Goal: Information Seeking & Learning: Find specific fact

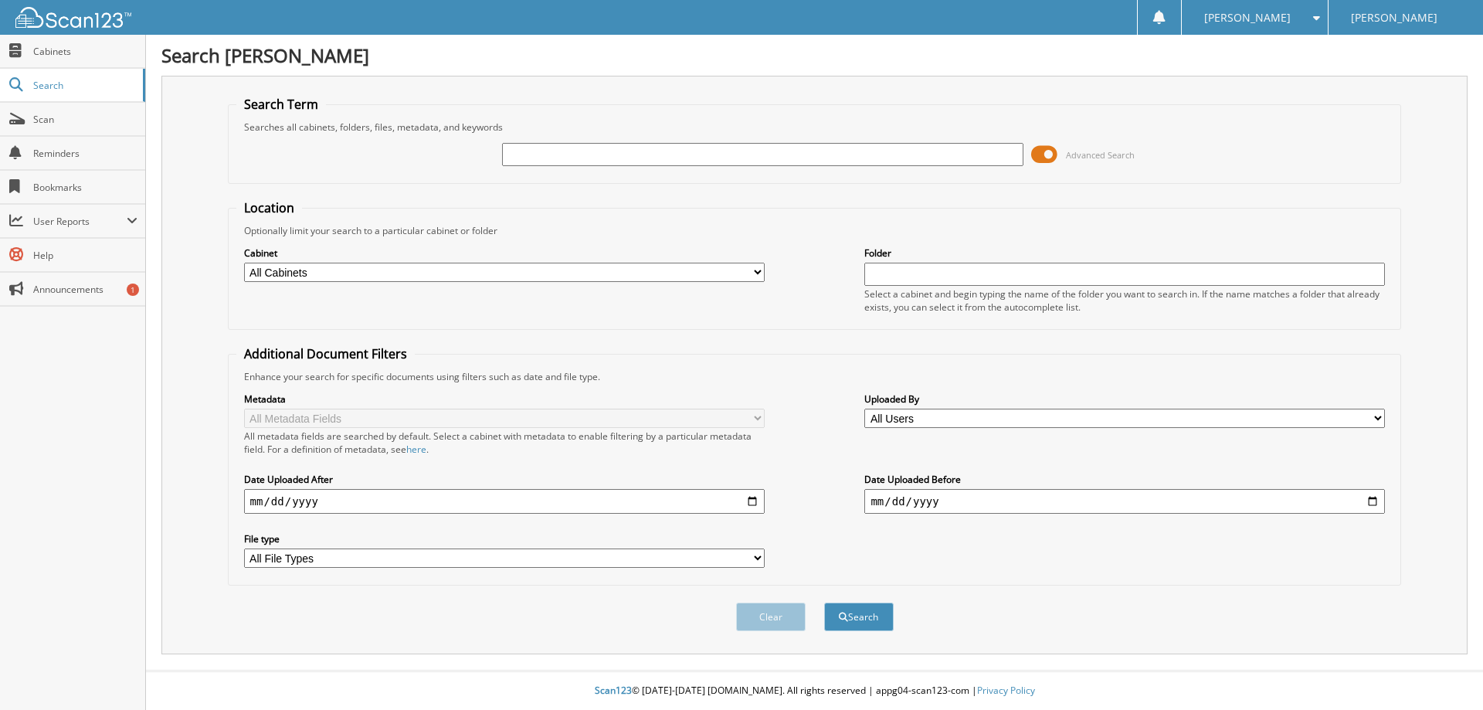
click at [1049, 159] on span at bounding box center [1044, 154] width 26 height 23
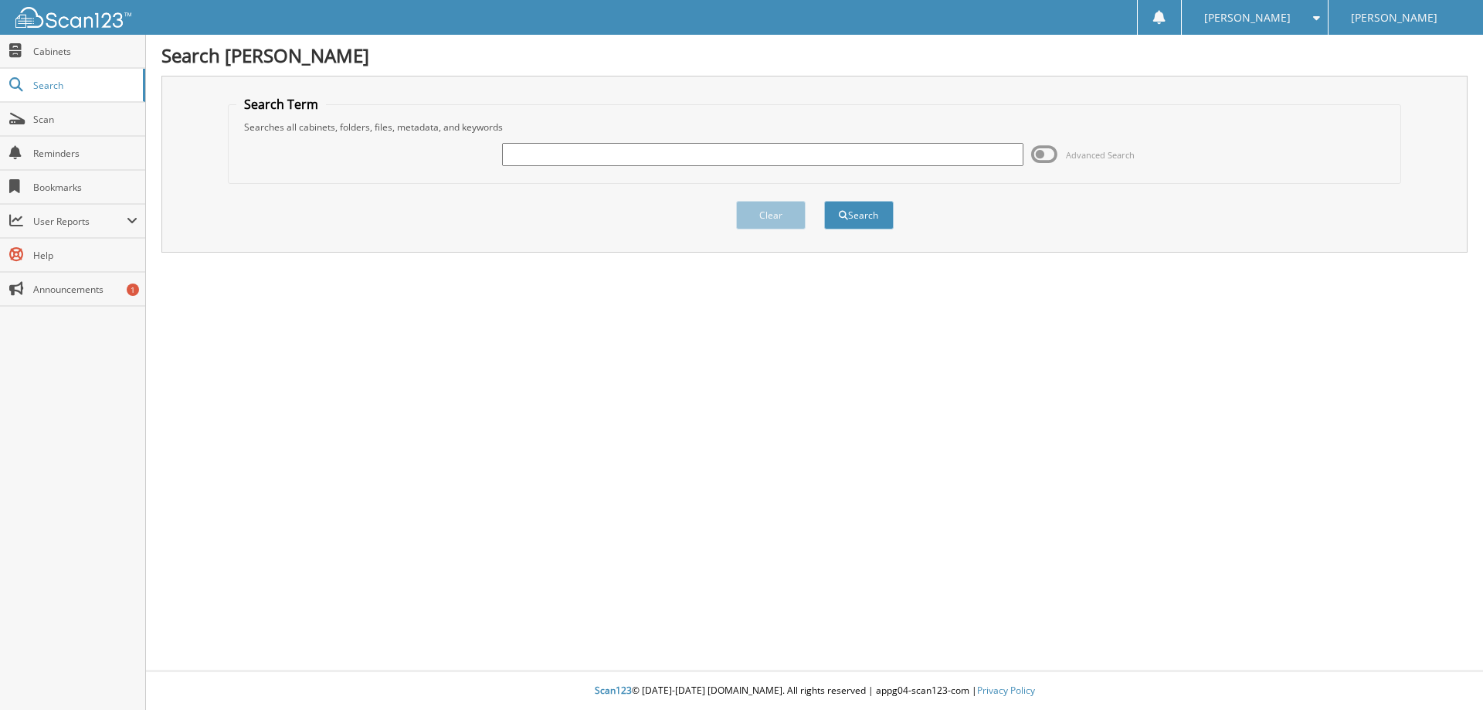
click at [848, 159] on input "text" at bounding box center [762, 154] width 520 height 23
type input "Wilcoxson"
click at [824, 201] on button "Search" at bounding box center [859, 215] width 70 height 29
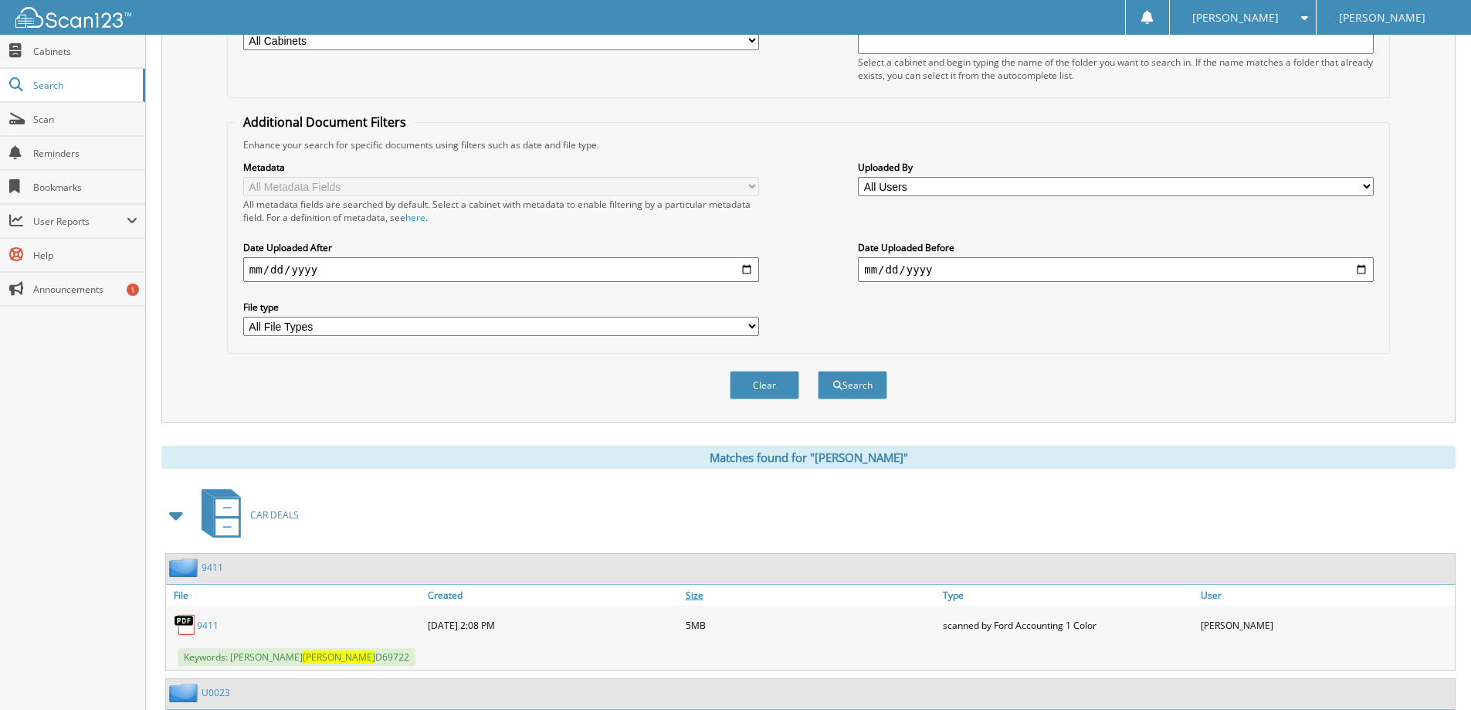
scroll to position [386, 0]
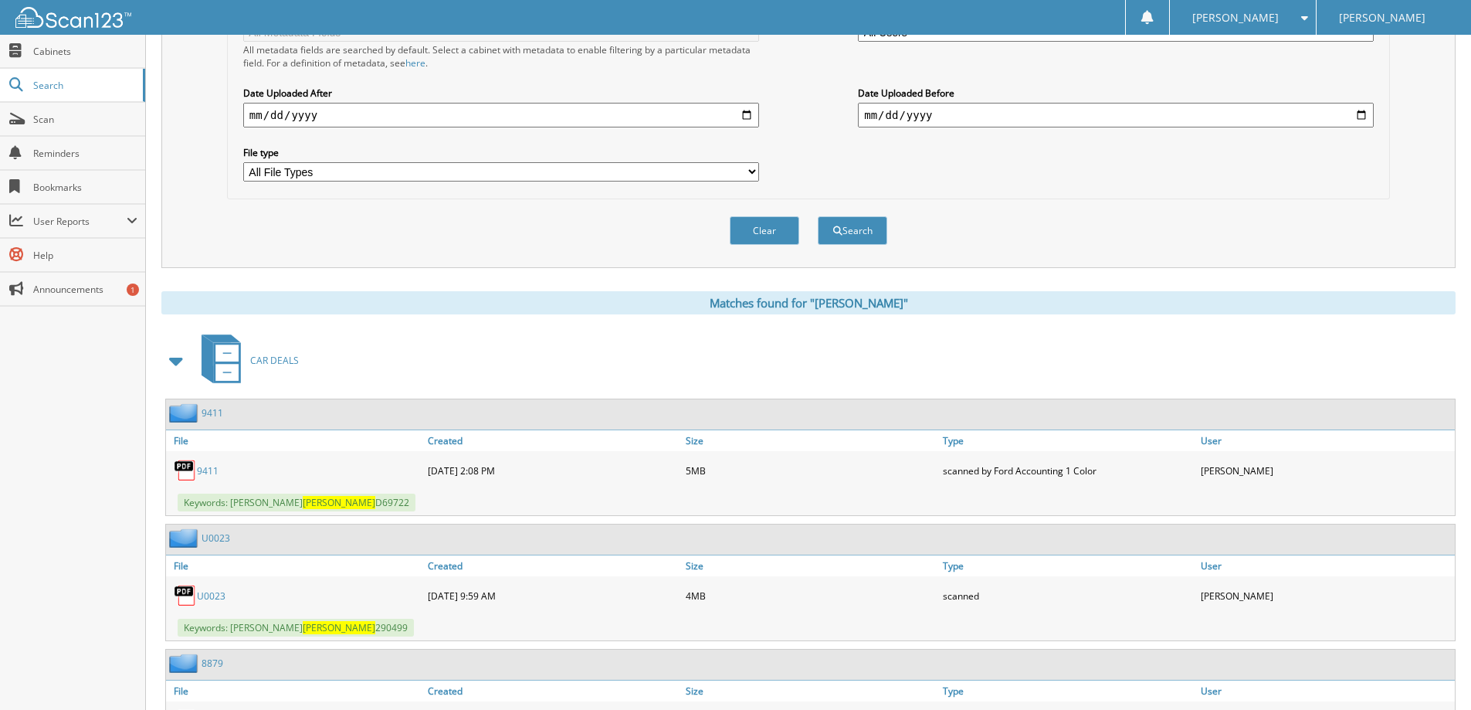
click at [209, 466] on link "9411" at bounding box center [208, 470] width 22 height 13
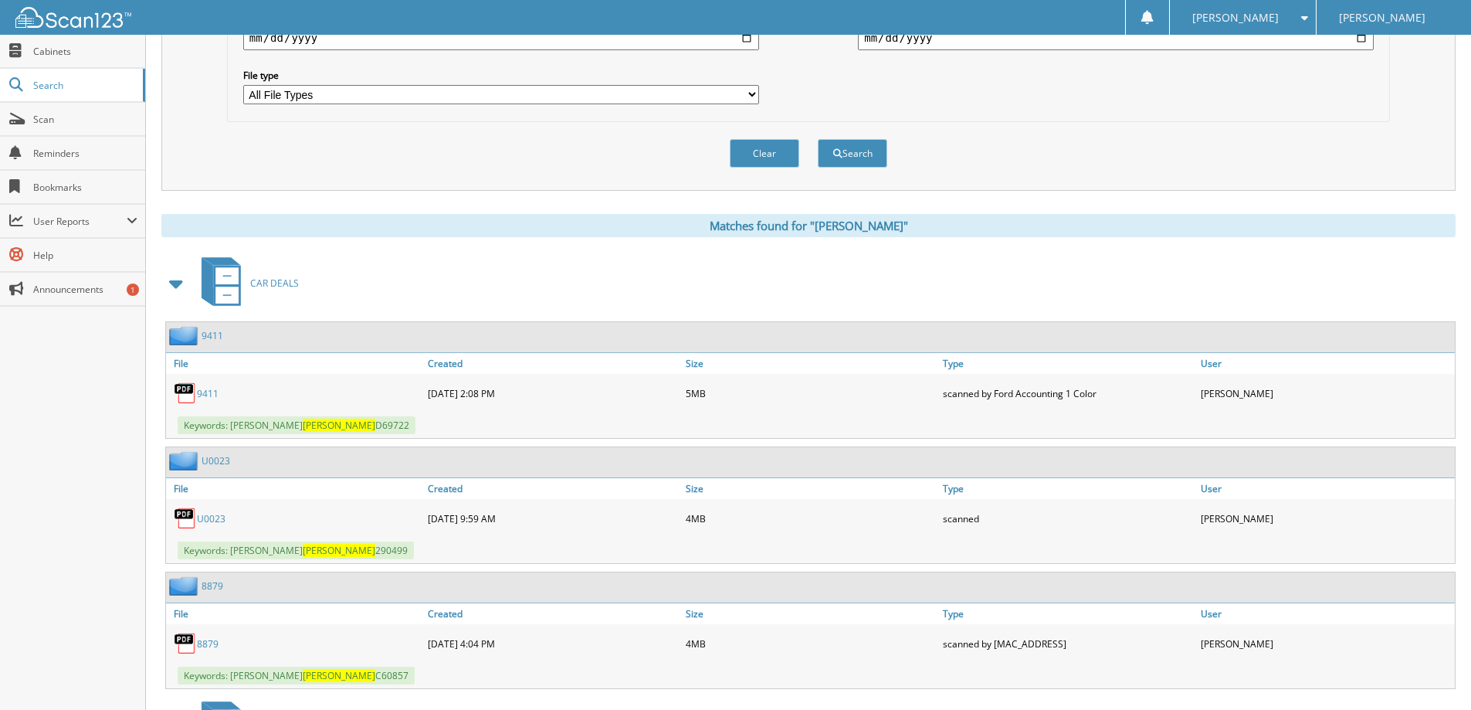
scroll to position [541, 0]
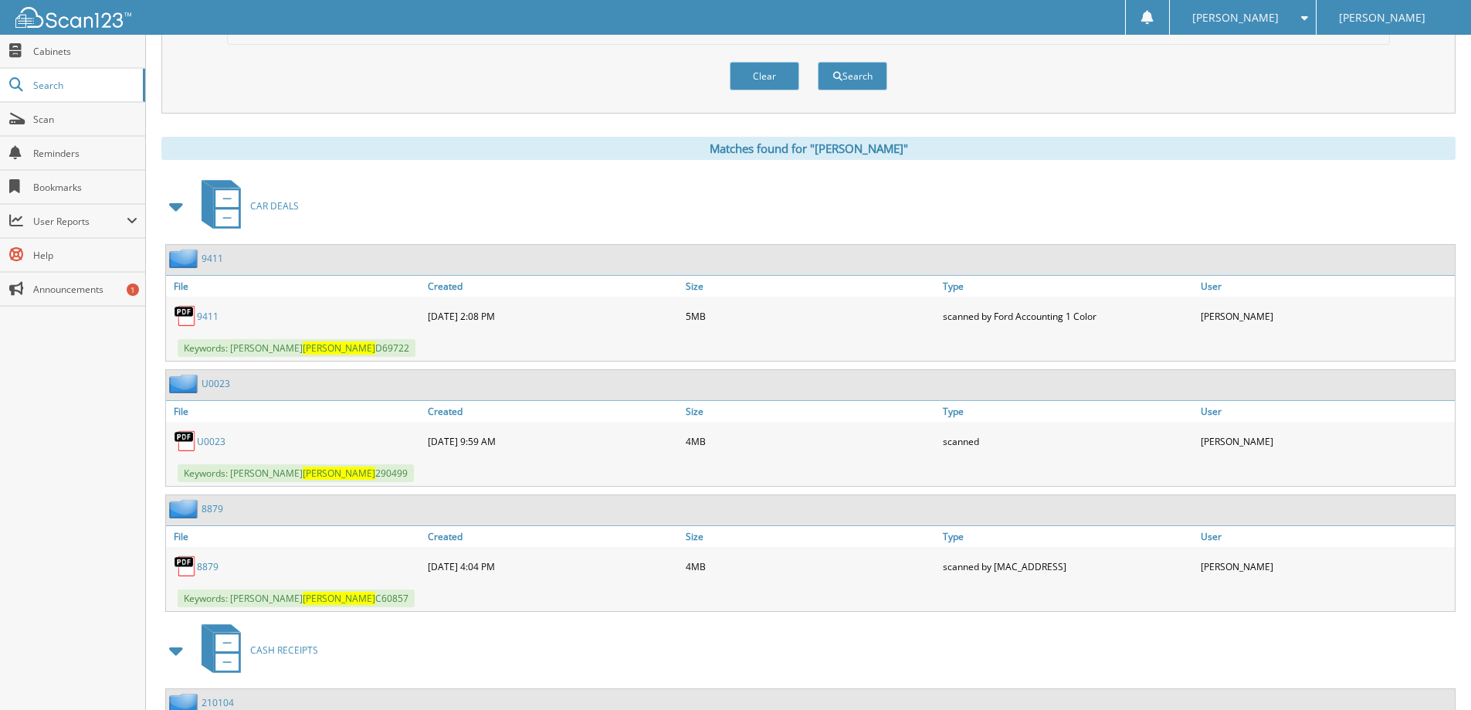
click at [217, 438] on link "U0023" at bounding box center [211, 441] width 29 height 13
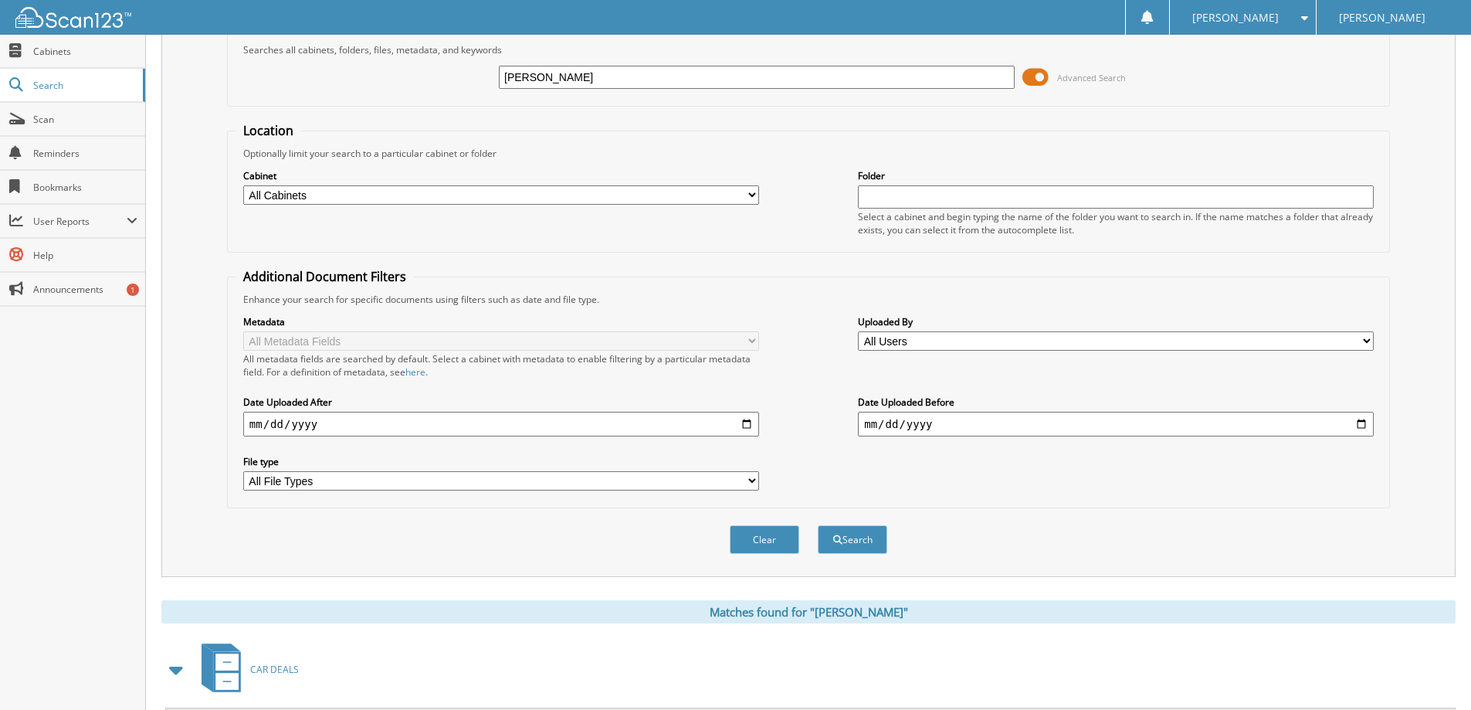
drag, startPoint x: 950, startPoint y: 71, endPoint x: 935, endPoint y: 71, distance: 14.7
click at [949, 71] on input "Wilcoxson" at bounding box center [757, 77] width 516 height 23
drag, startPoint x: 935, startPoint y: 71, endPoint x: 663, endPoint y: 74, distance: 272.6
click at [826, 68] on input "Wilcoxson" at bounding box center [757, 77] width 516 height 23
click at [629, 74] on input "Wilcoxson" at bounding box center [757, 77] width 516 height 23
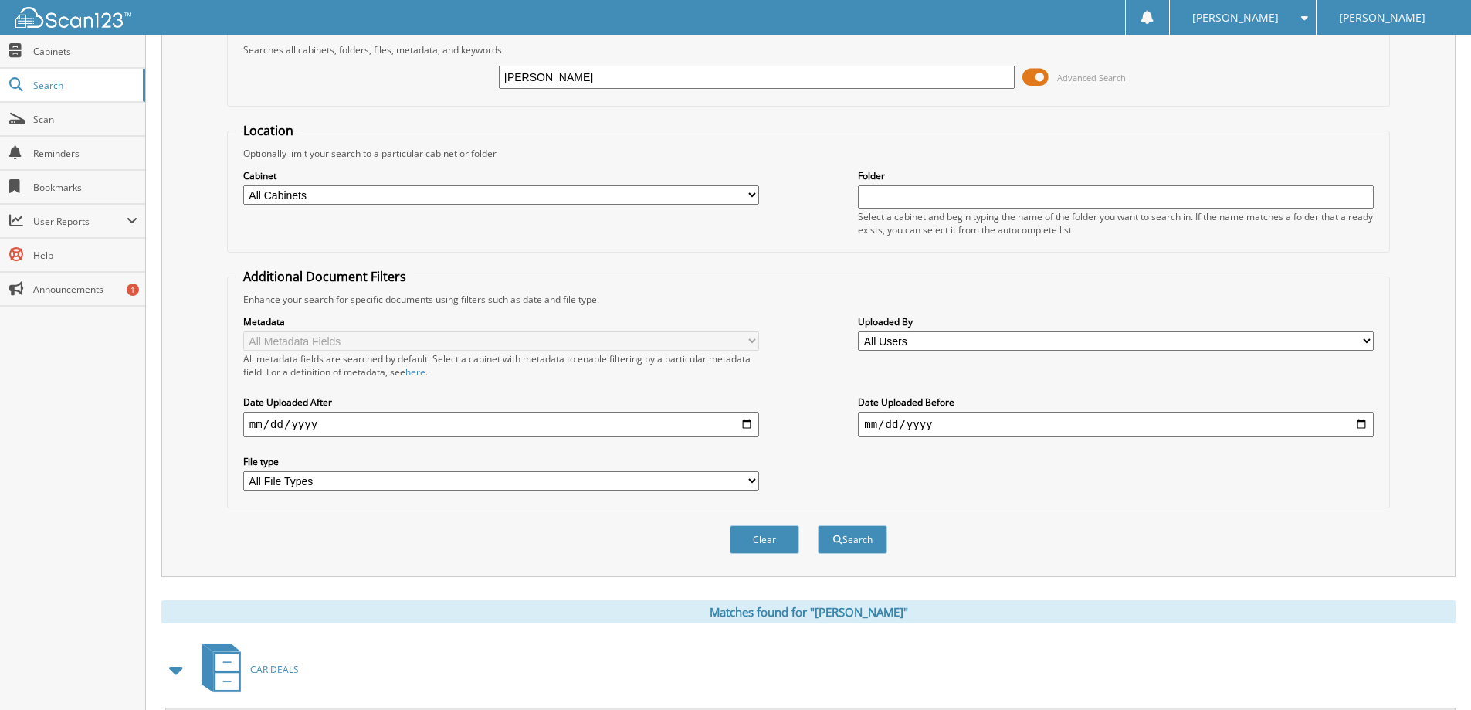
drag, startPoint x: 542, startPoint y: 80, endPoint x: 483, endPoint y: 83, distance: 58.8
click at [483, 83] on div "Wilcoxson Advanced Search" at bounding box center [809, 77] width 1146 height 42
drag, startPoint x: 579, startPoint y: 83, endPoint x: 386, endPoint y: 52, distance: 195.6
click at [386, 52] on fieldset "Search Term Searches all cabinets, folders, files, metadata, and keywords Wilco…" at bounding box center [808, 63] width 1163 height 88
type input "F08089"
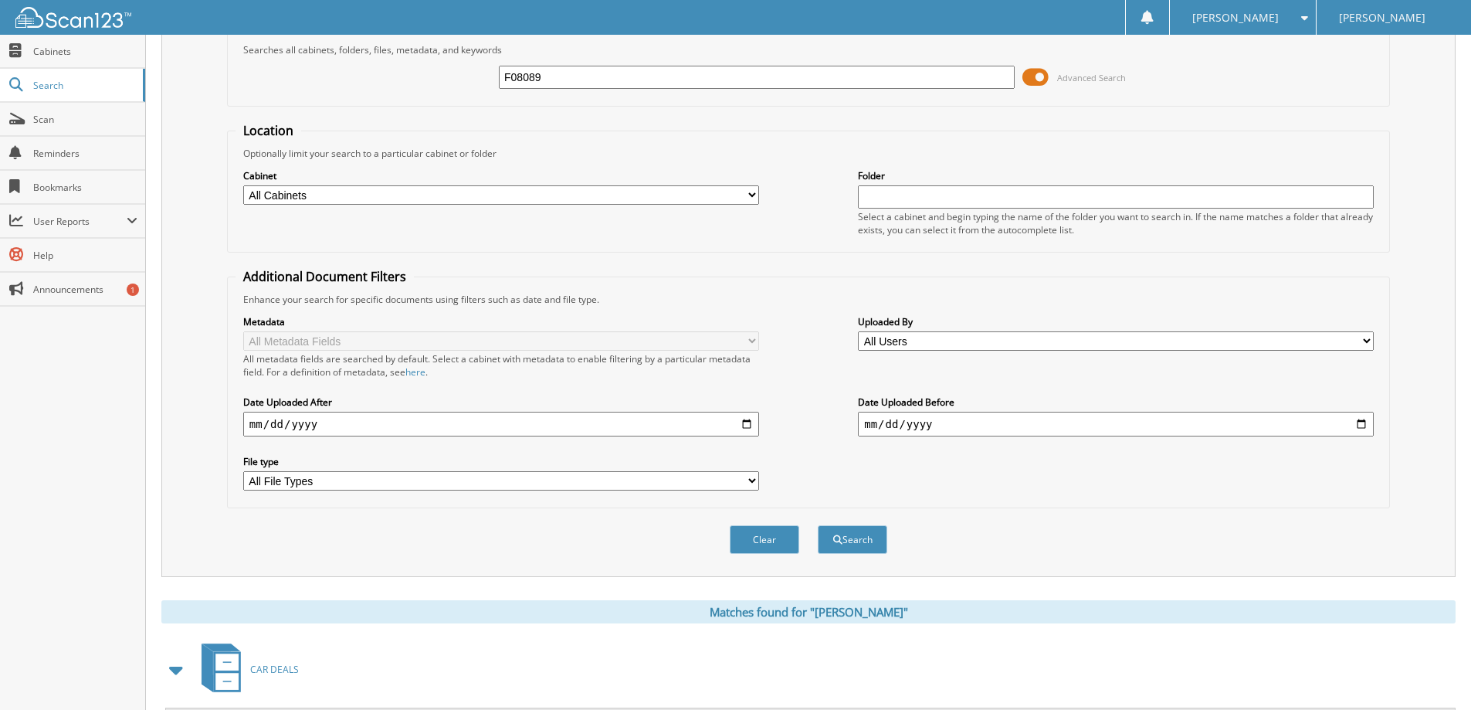
click at [818, 525] on button "Search" at bounding box center [853, 539] width 70 height 29
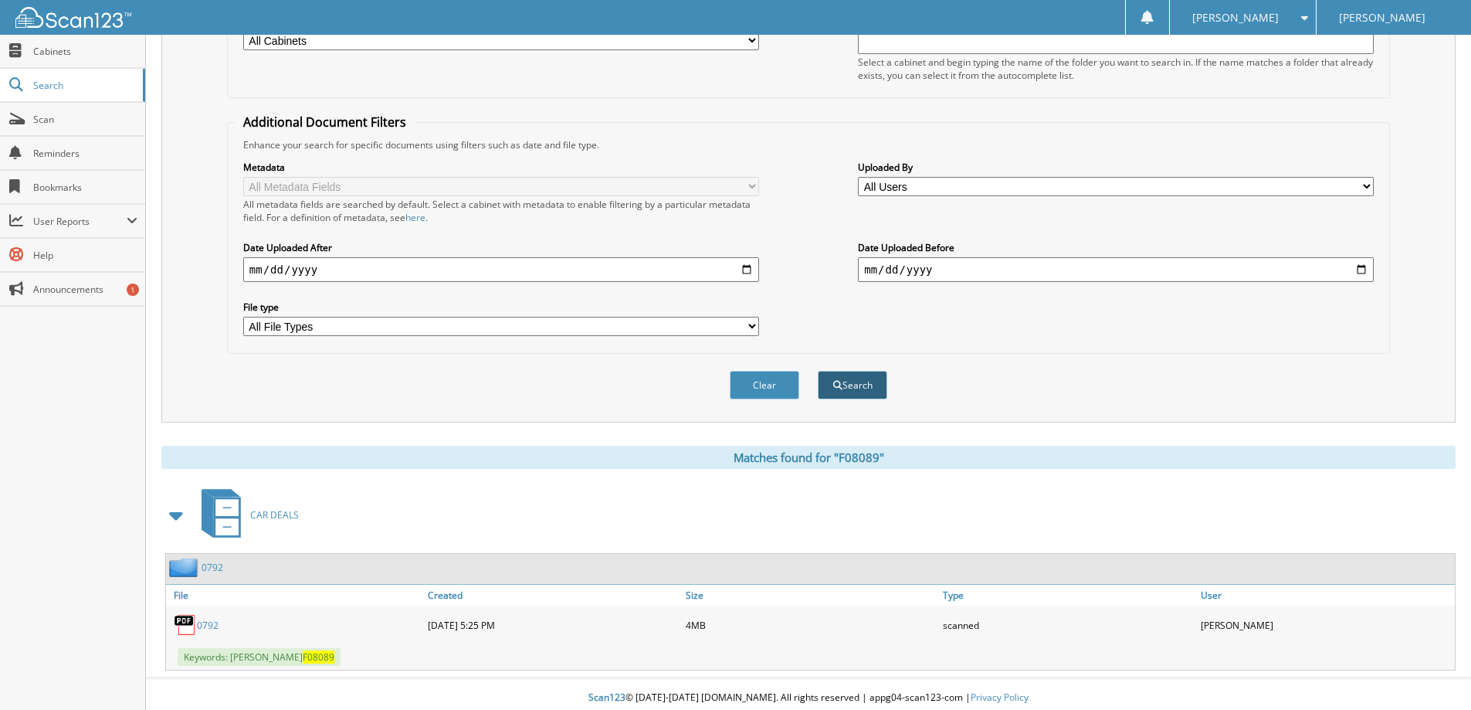
scroll to position [239, 0]
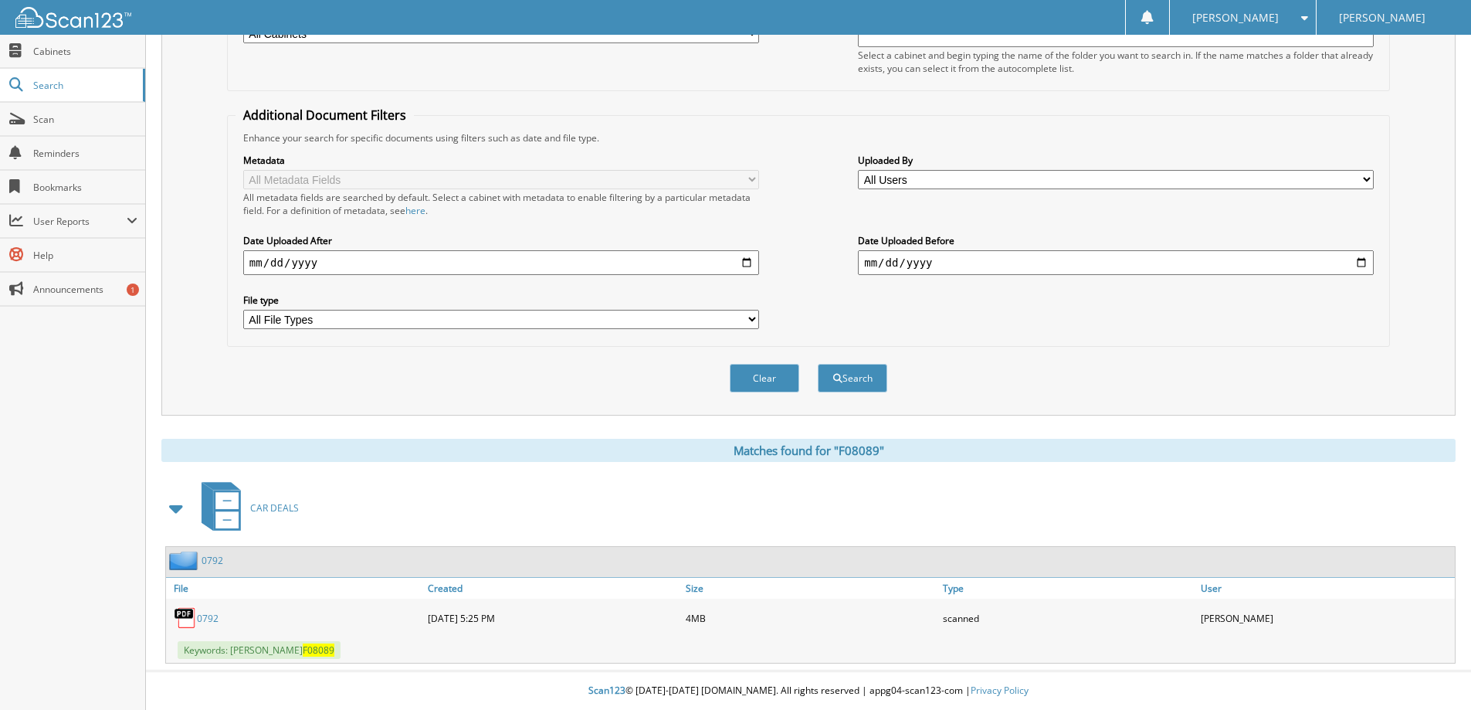
click at [202, 617] on link "0792" at bounding box center [208, 618] width 22 height 13
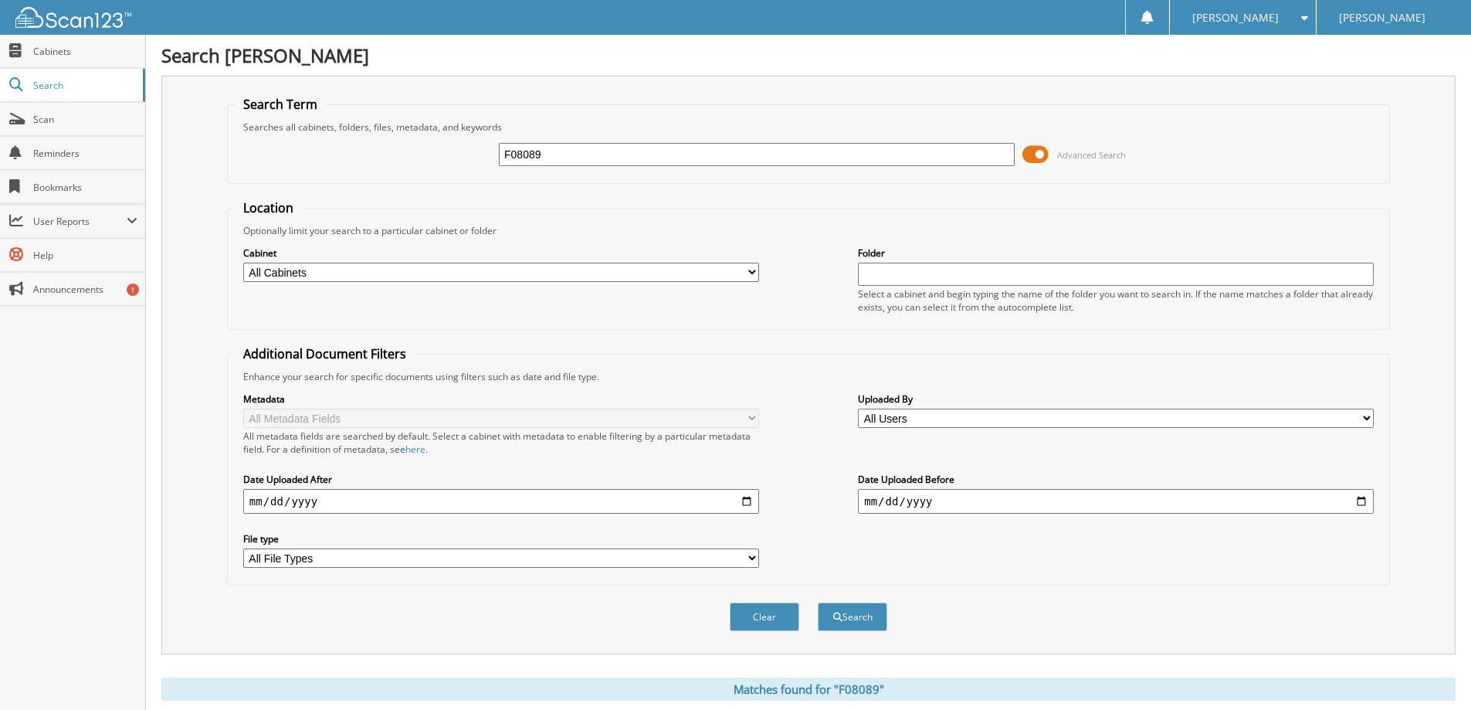
click at [648, 124] on div "Searches all cabinets, folders, files, metadata, and keywords" at bounding box center [809, 126] width 1146 height 13
drag, startPoint x: 602, startPoint y: 184, endPoint x: 588, endPoint y: 148, distance: 37.9
click at [601, 184] on form "Search Term Searches all cabinets, folders, files, metadata, and keywords F0808…" at bounding box center [808, 372] width 1163 height 552
drag, startPoint x: 588, startPoint y: 148, endPoint x: 398, endPoint y: 124, distance: 191.6
click at [417, 126] on fieldset "Search Term Searches all cabinets, folders, files, metadata, and keywords F0808…" at bounding box center [808, 140] width 1163 height 88
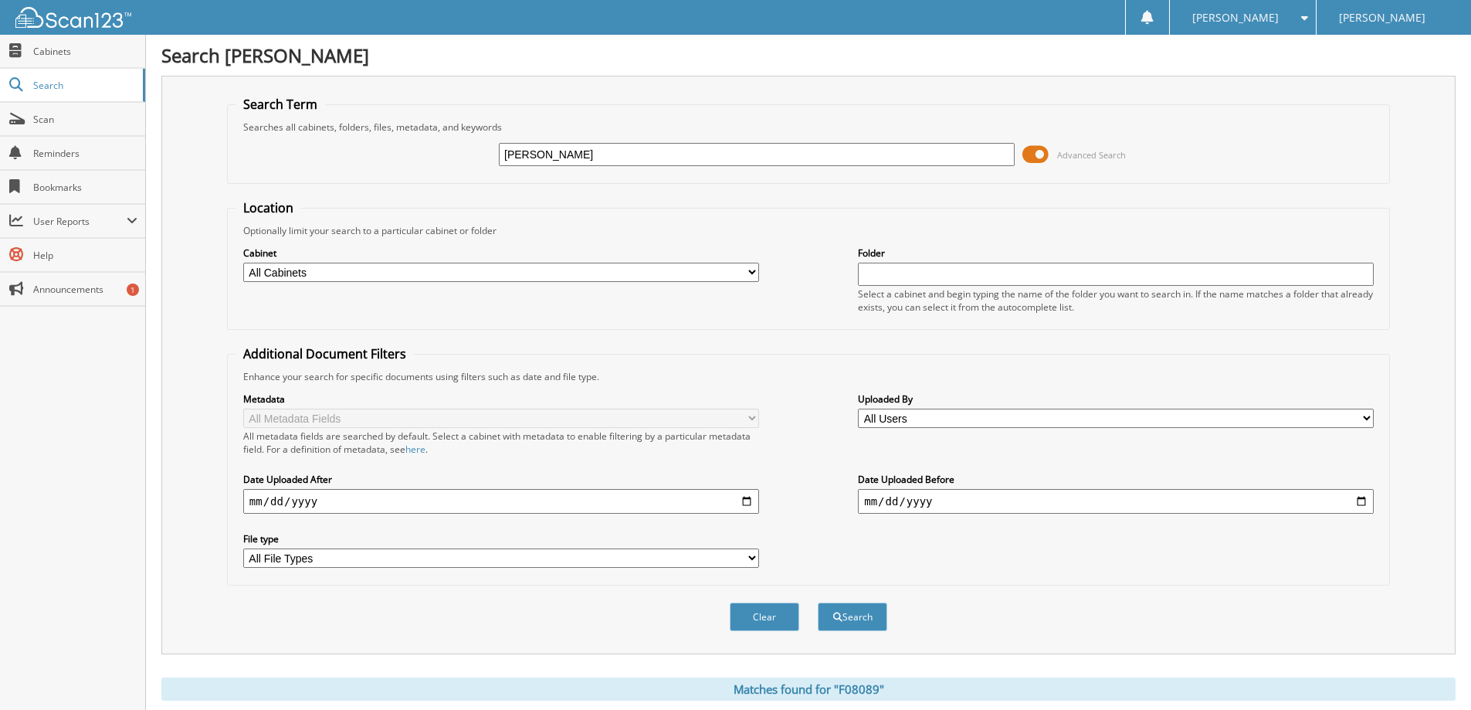
type input "[PERSON_NAME]"
click at [818, 602] on button "Search" at bounding box center [853, 616] width 70 height 29
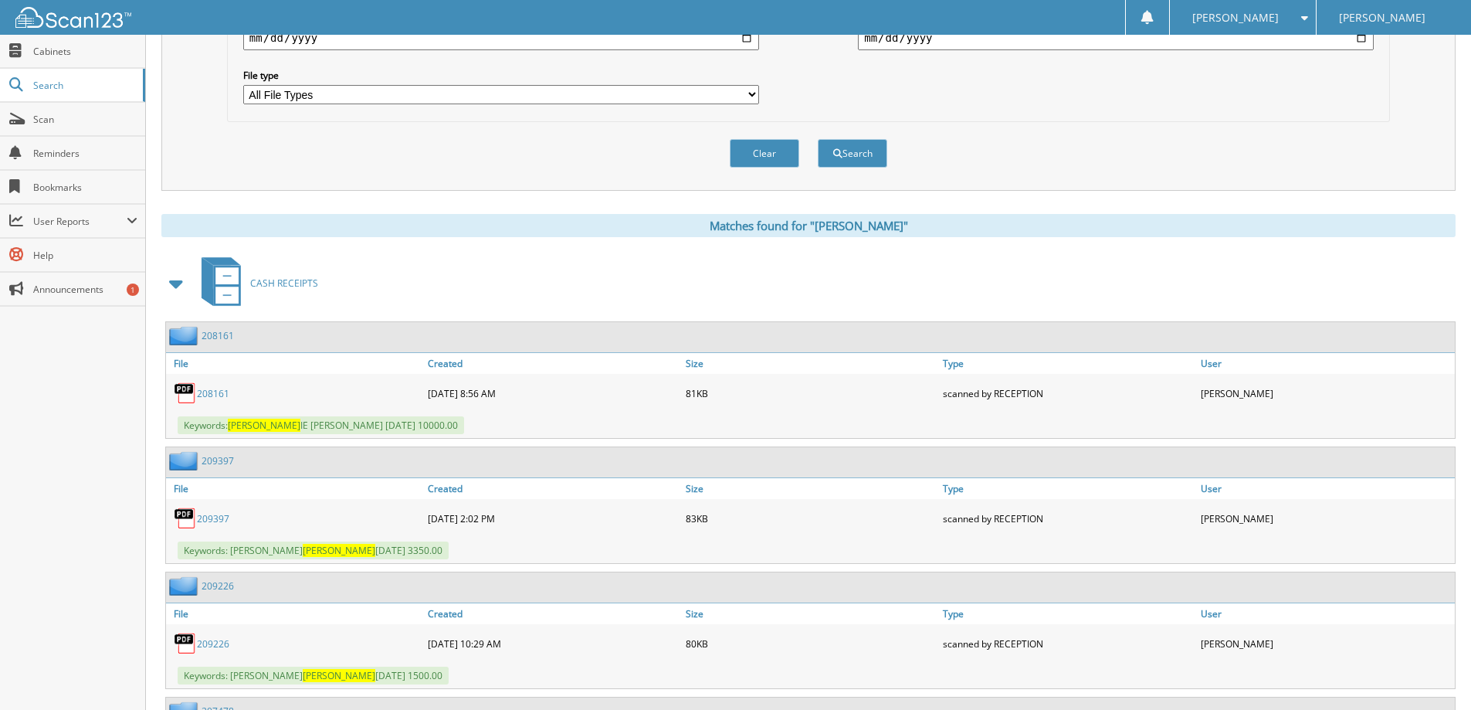
click at [164, 287] on span at bounding box center [176, 283] width 31 height 37
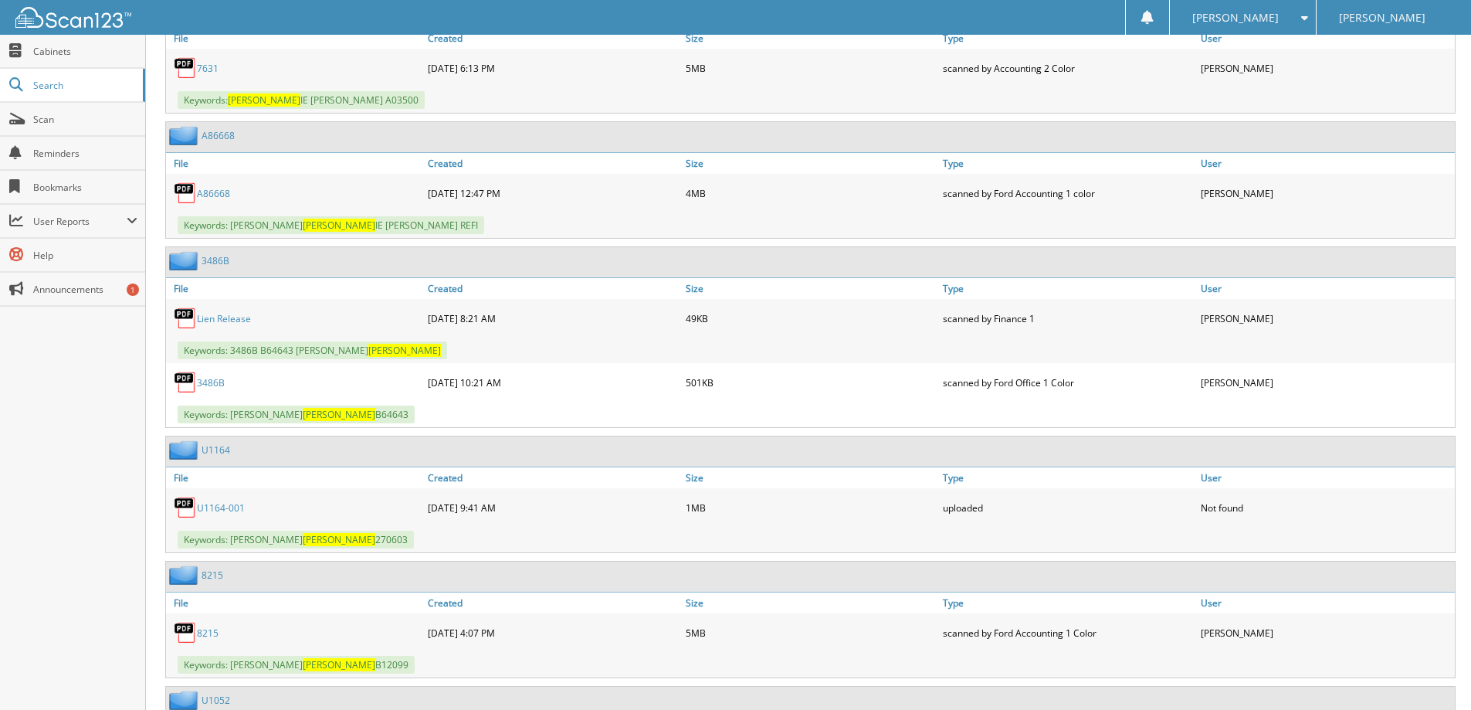
scroll to position [927, 0]
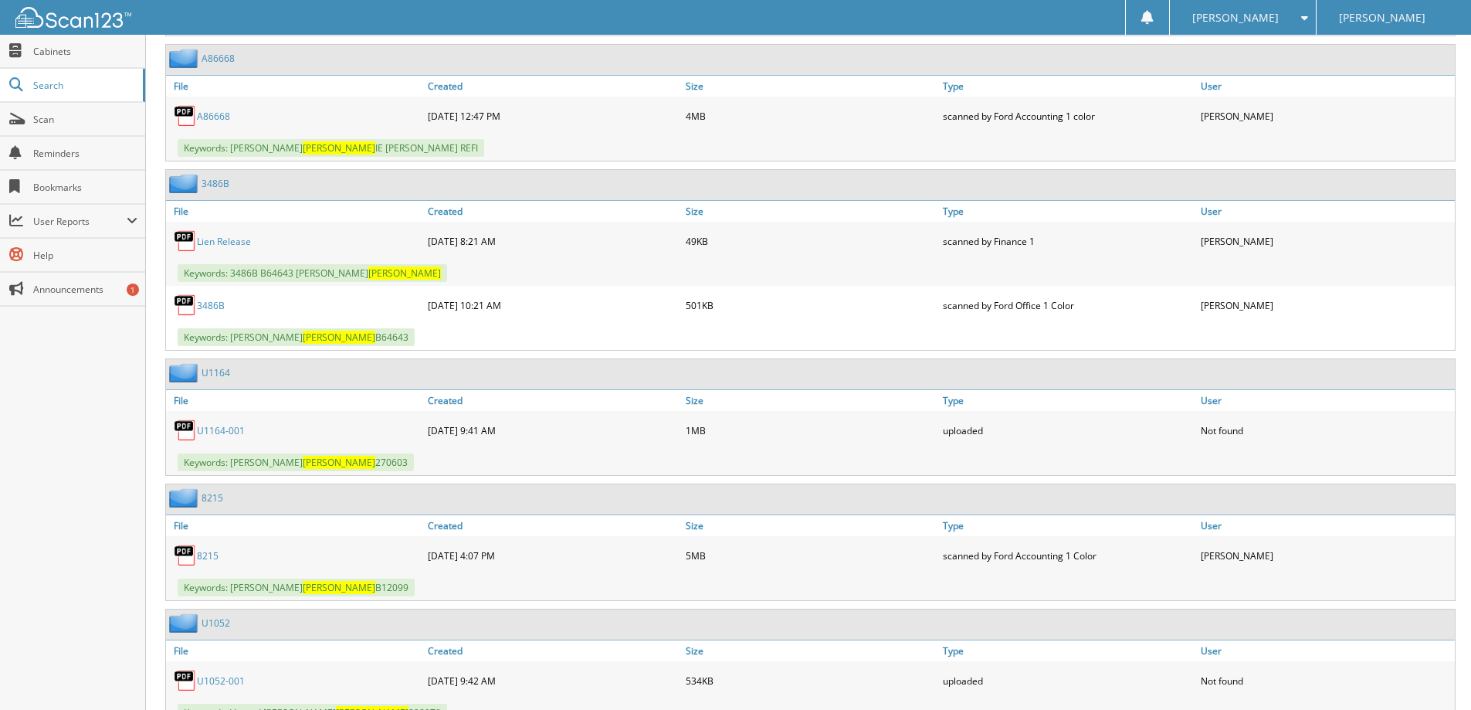
click at [212, 556] on link "8215" at bounding box center [208, 555] width 22 height 13
